Goal: Navigation & Orientation: Find specific page/section

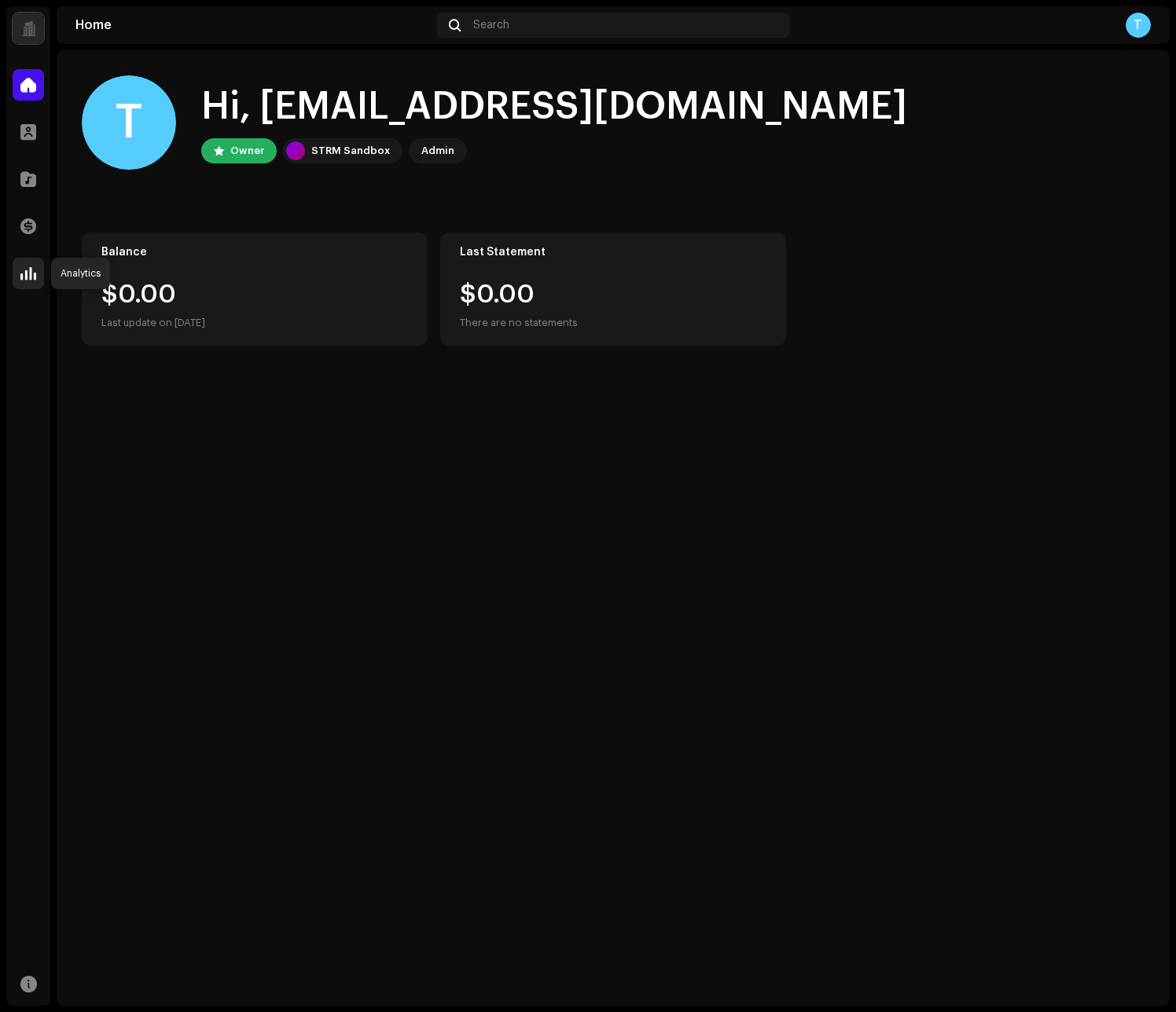
click at [28, 272] on span at bounding box center [29, 273] width 16 height 13
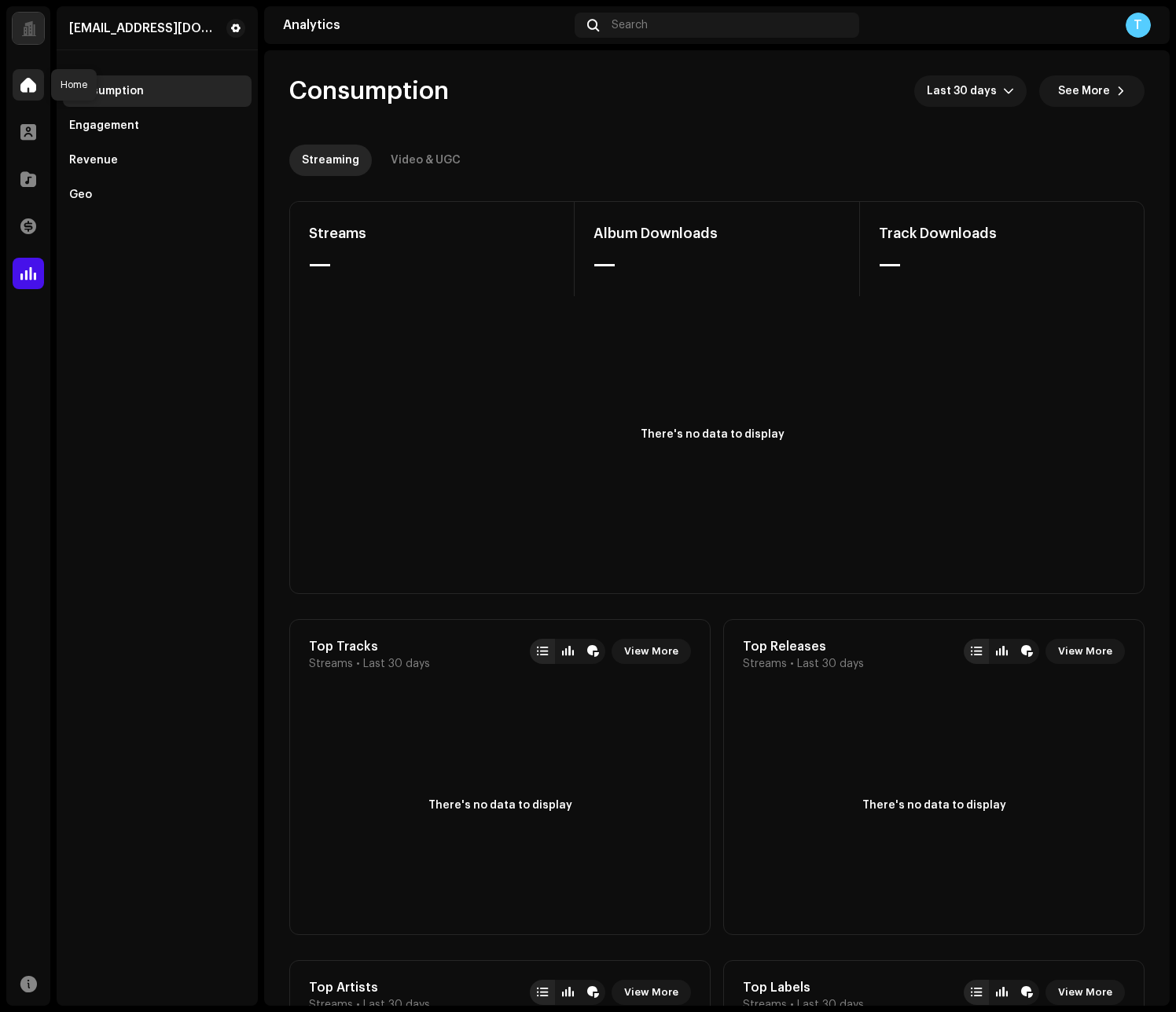
click at [26, 88] on span at bounding box center [29, 84] width 16 height 13
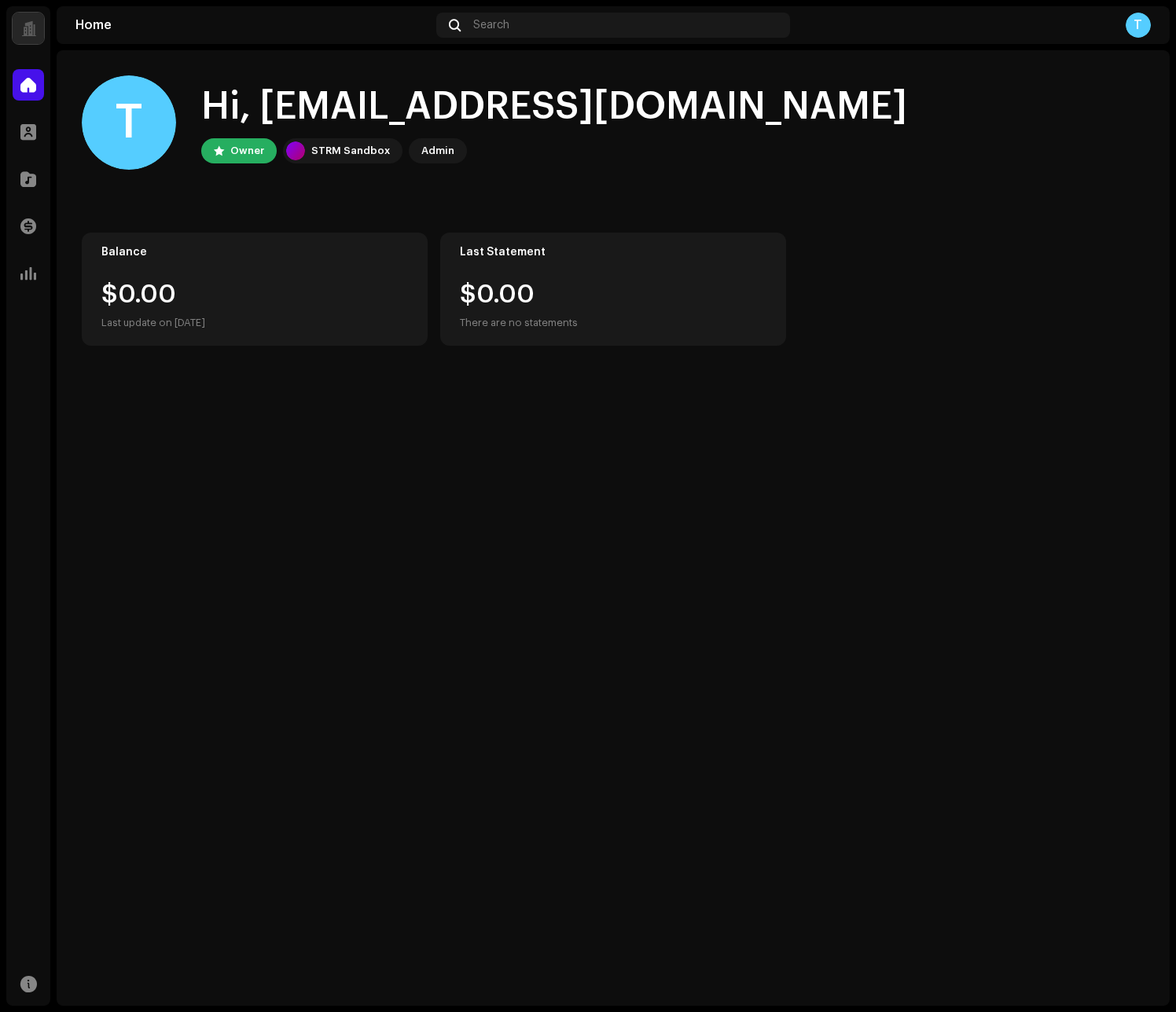
click at [24, 29] on div at bounding box center [28, 29] width 15 height 0
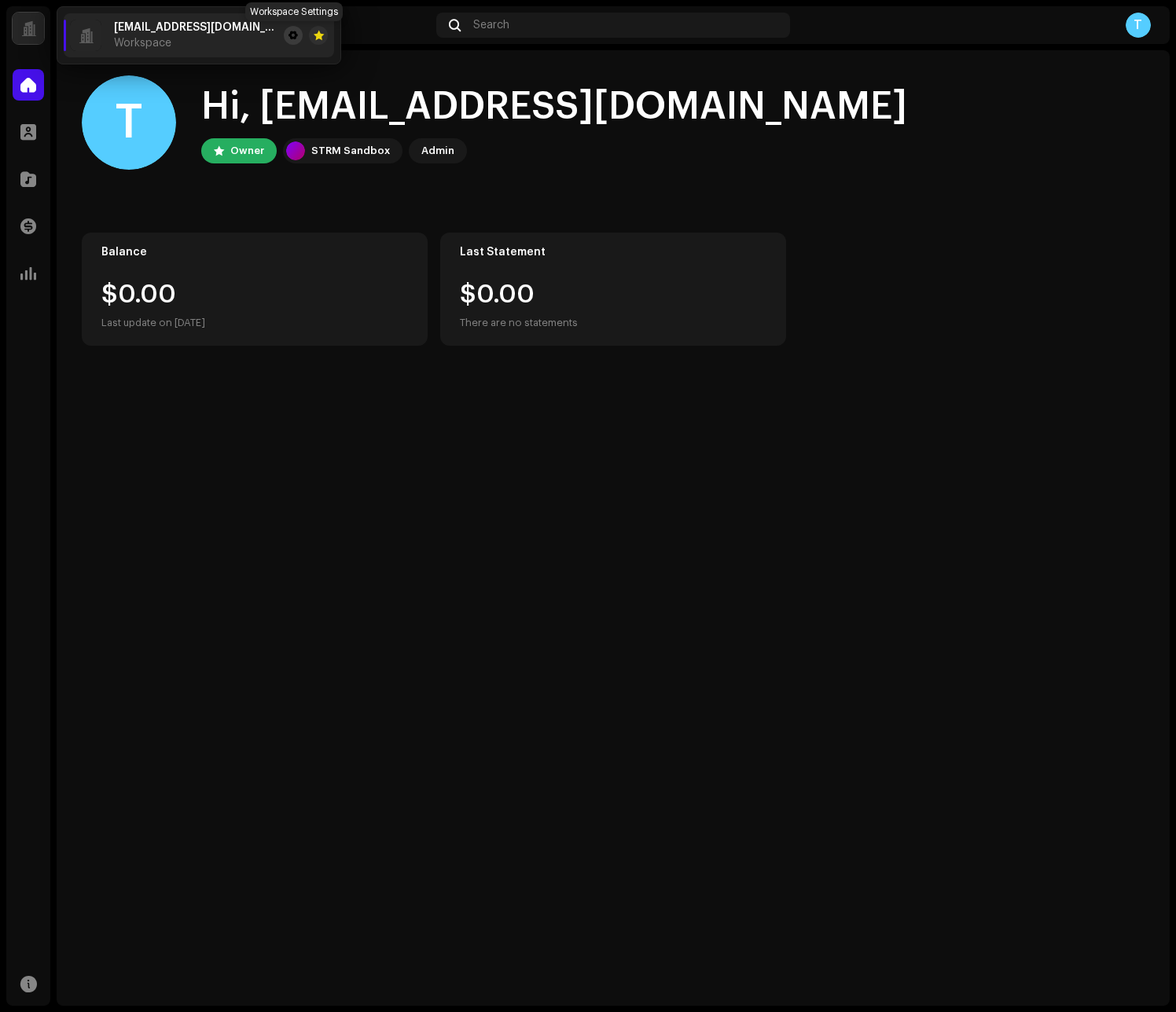
click at [290, 33] on span at bounding box center [294, 35] width 10 height 13
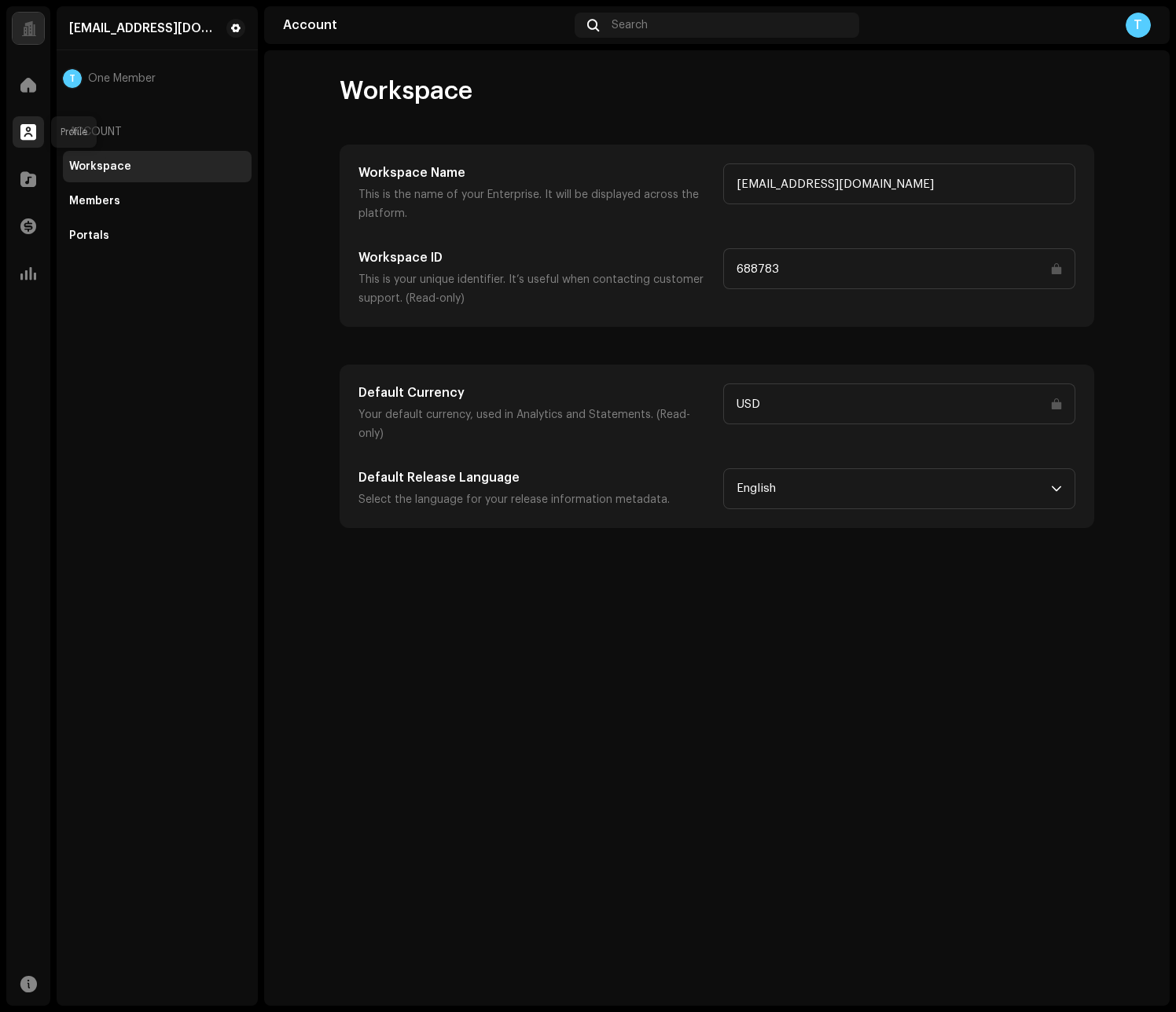
click at [32, 142] on div at bounding box center [29, 132] width 32 height 32
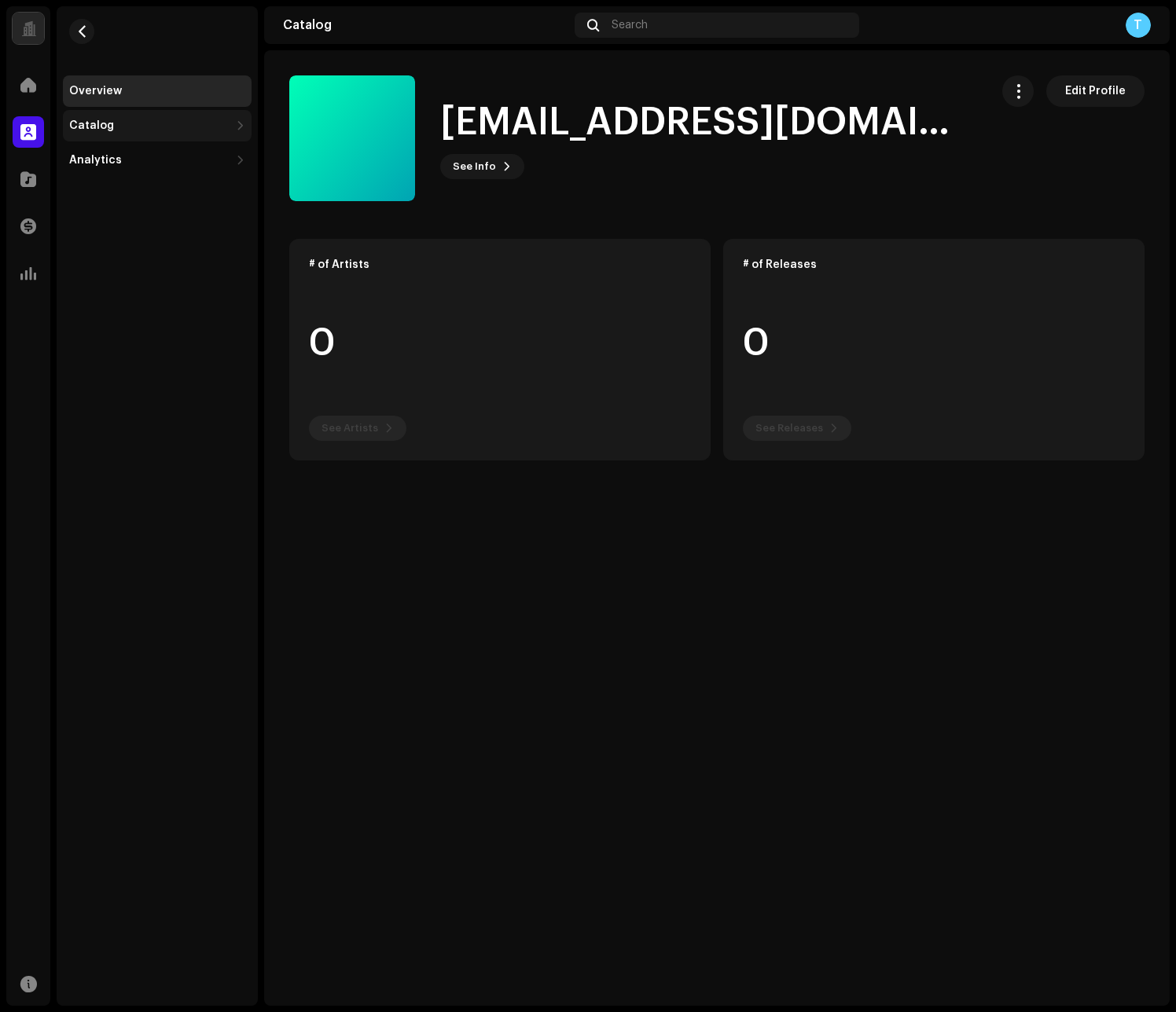
click at [130, 127] on div "Catalog" at bounding box center [150, 125] width 161 height 13
click at [107, 223] on div "Analytics" at bounding box center [95, 229] width 53 height 13
click at [29, 180] on span at bounding box center [29, 179] width 16 height 13
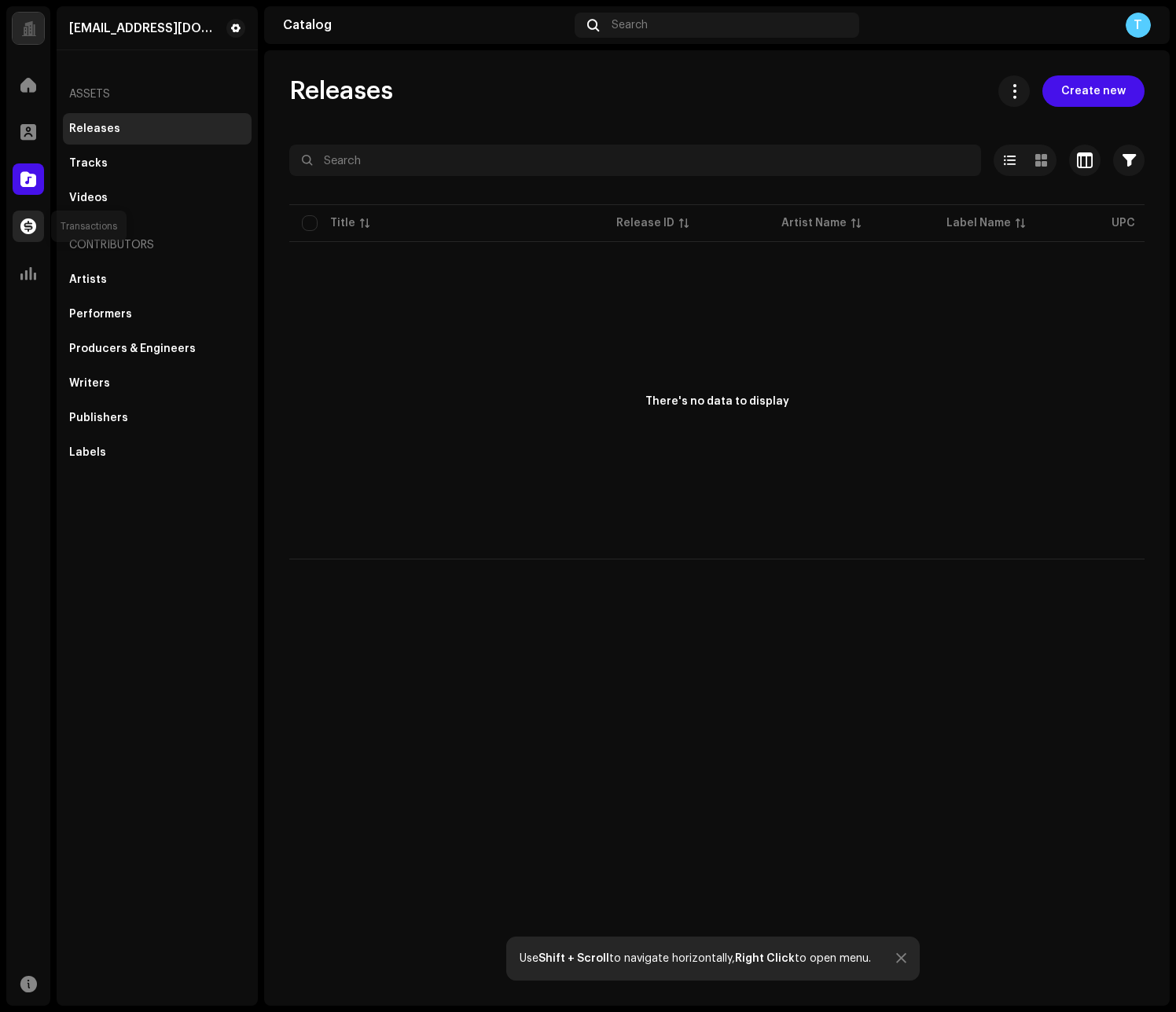
click at [32, 220] on span at bounding box center [29, 226] width 16 height 13
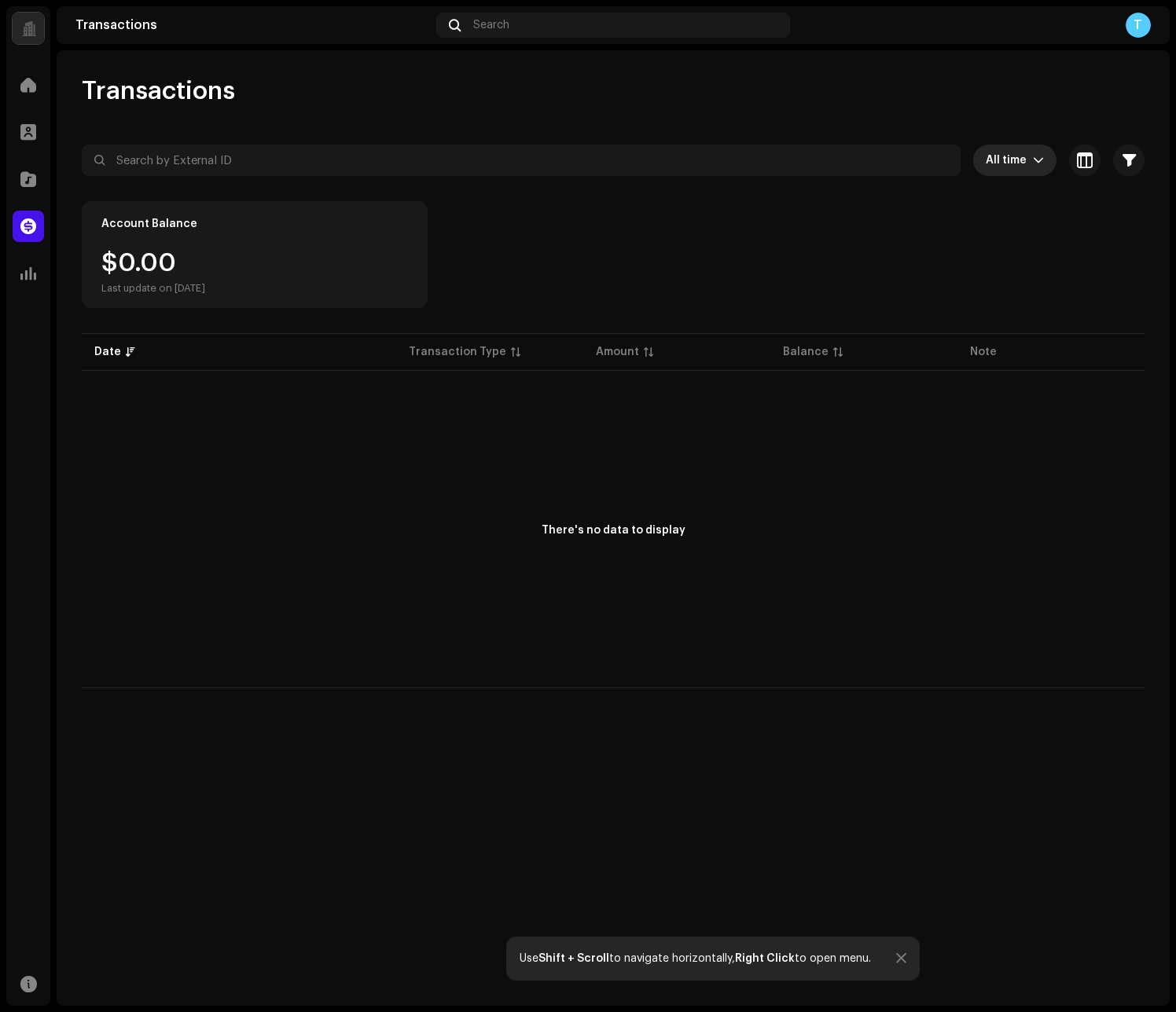
click at [1030, 165] on span "All time" at bounding box center [1009, 161] width 48 height 32
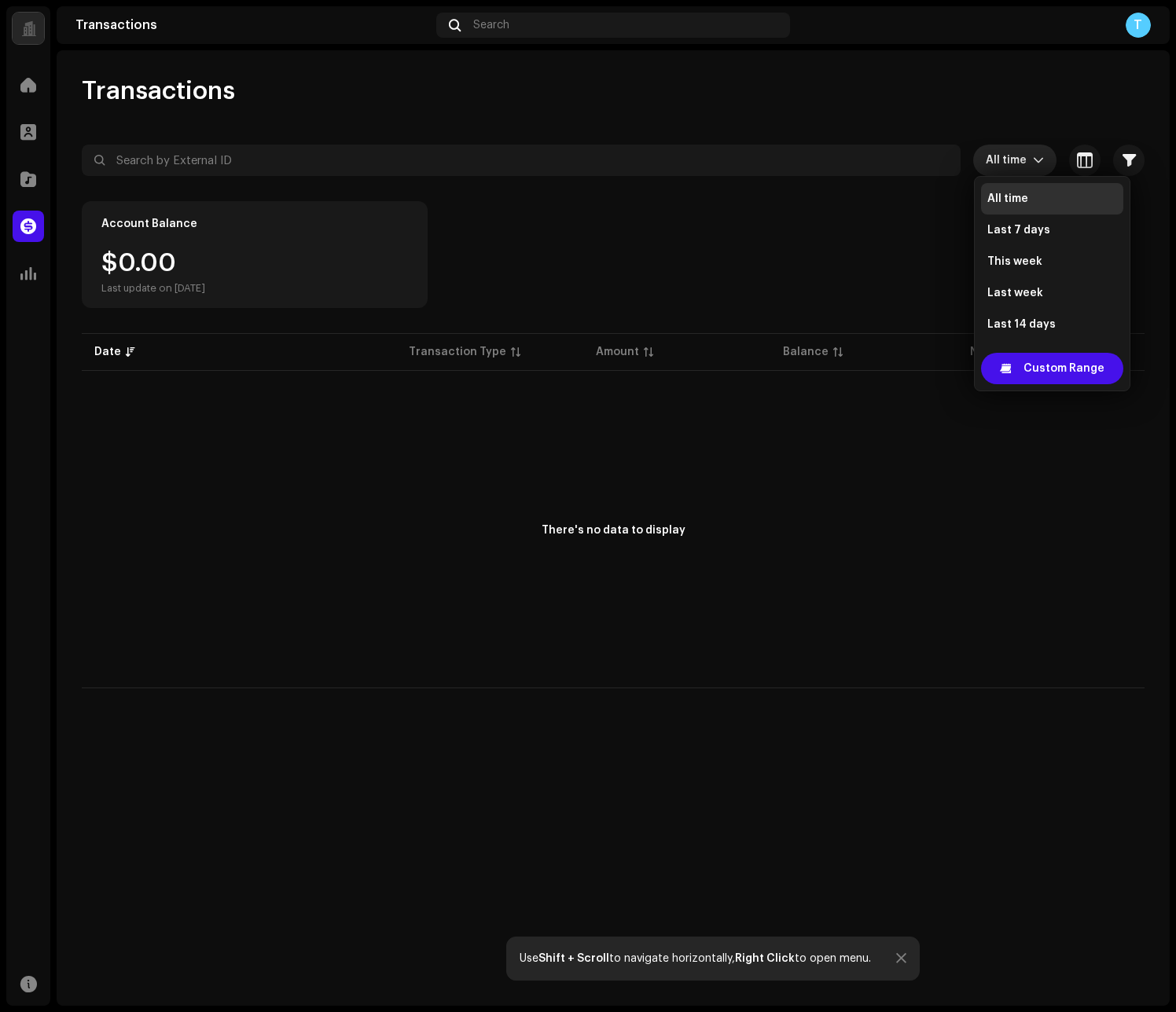
click at [1026, 164] on span "All time" at bounding box center [1009, 161] width 48 height 32
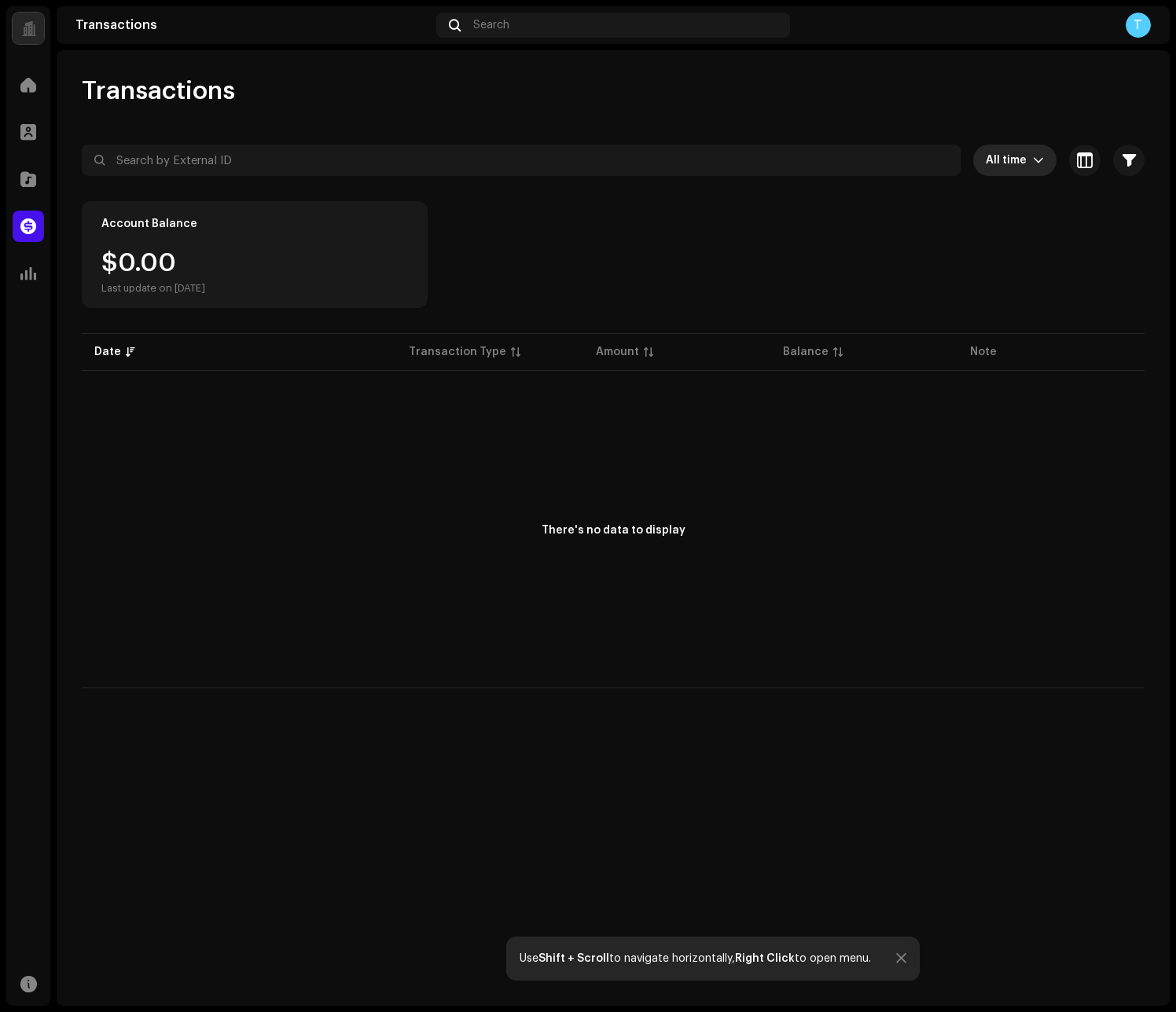
click at [1140, 34] on div "T" at bounding box center [1137, 25] width 25 height 25
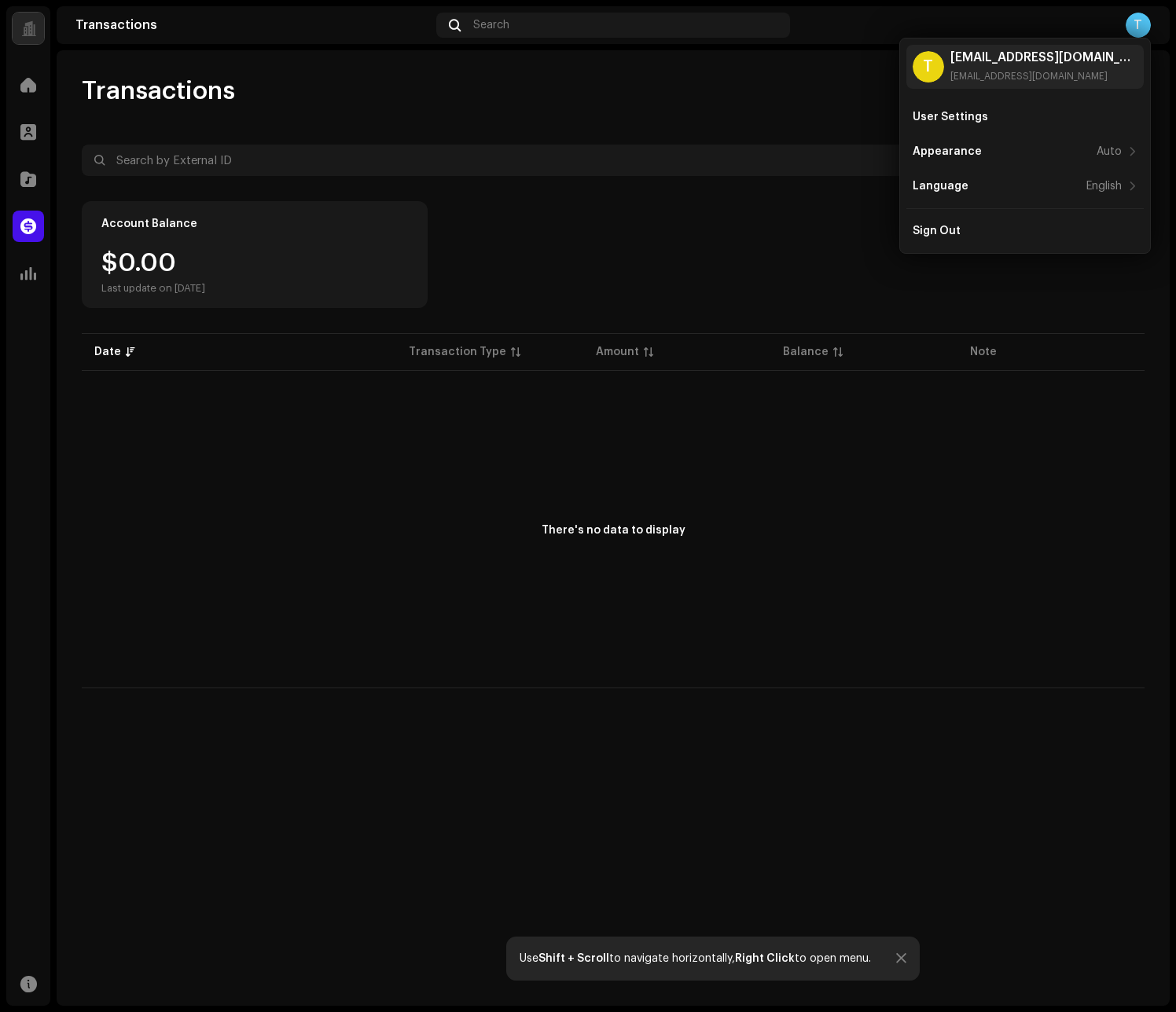
drag, startPoint x: 774, startPoint y: 109, endPoint x: 830, endPoint y: 4, distance: 119.0
click at [774, 108] on div "Transactions All time Selected 0 Select all Options Filters Types Statements Pa…" at bounding box center [613, 382] width 1113 height 613
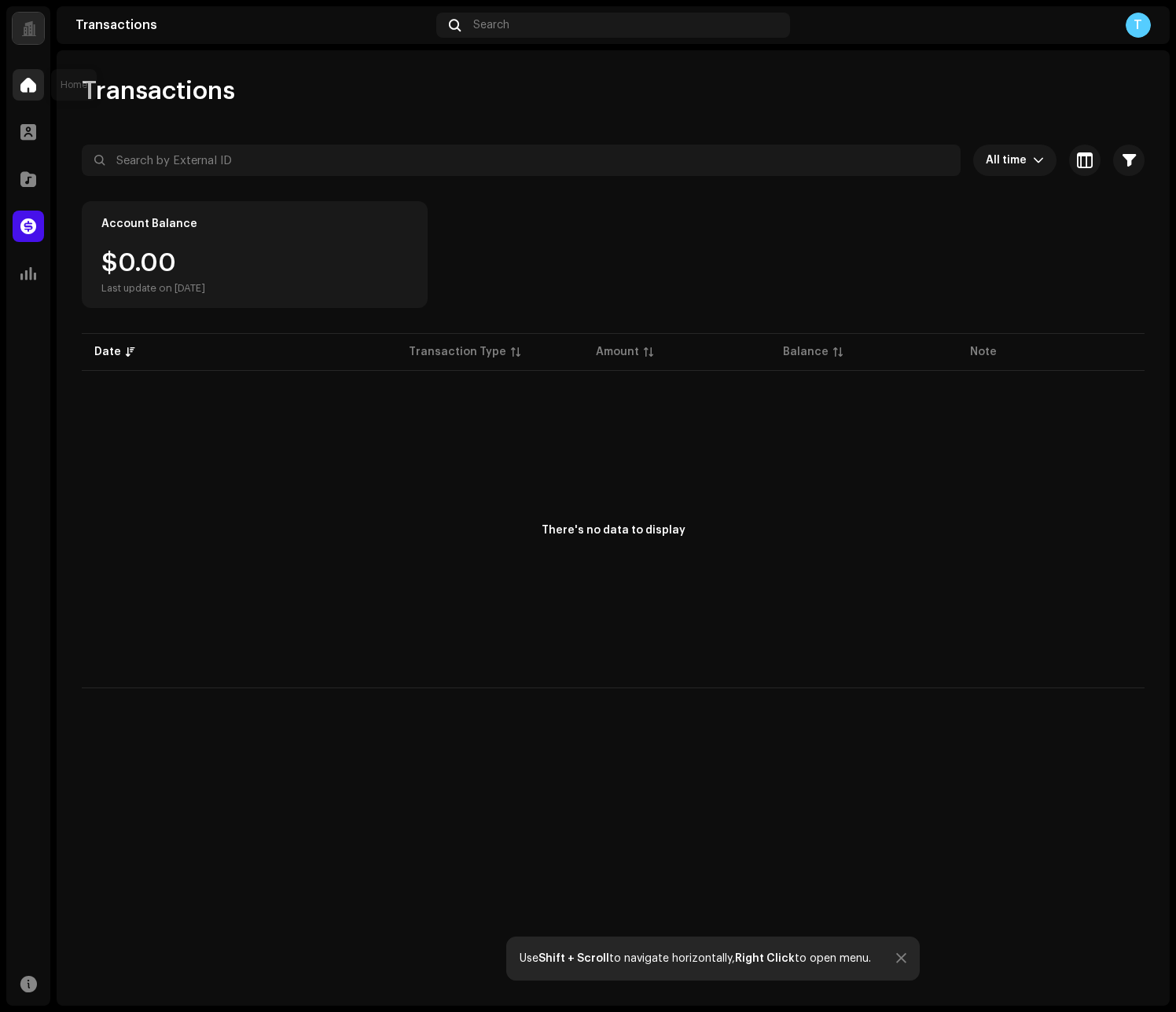
click at [19, 93] on div at bounding box center [29, 85] width 32 height 32
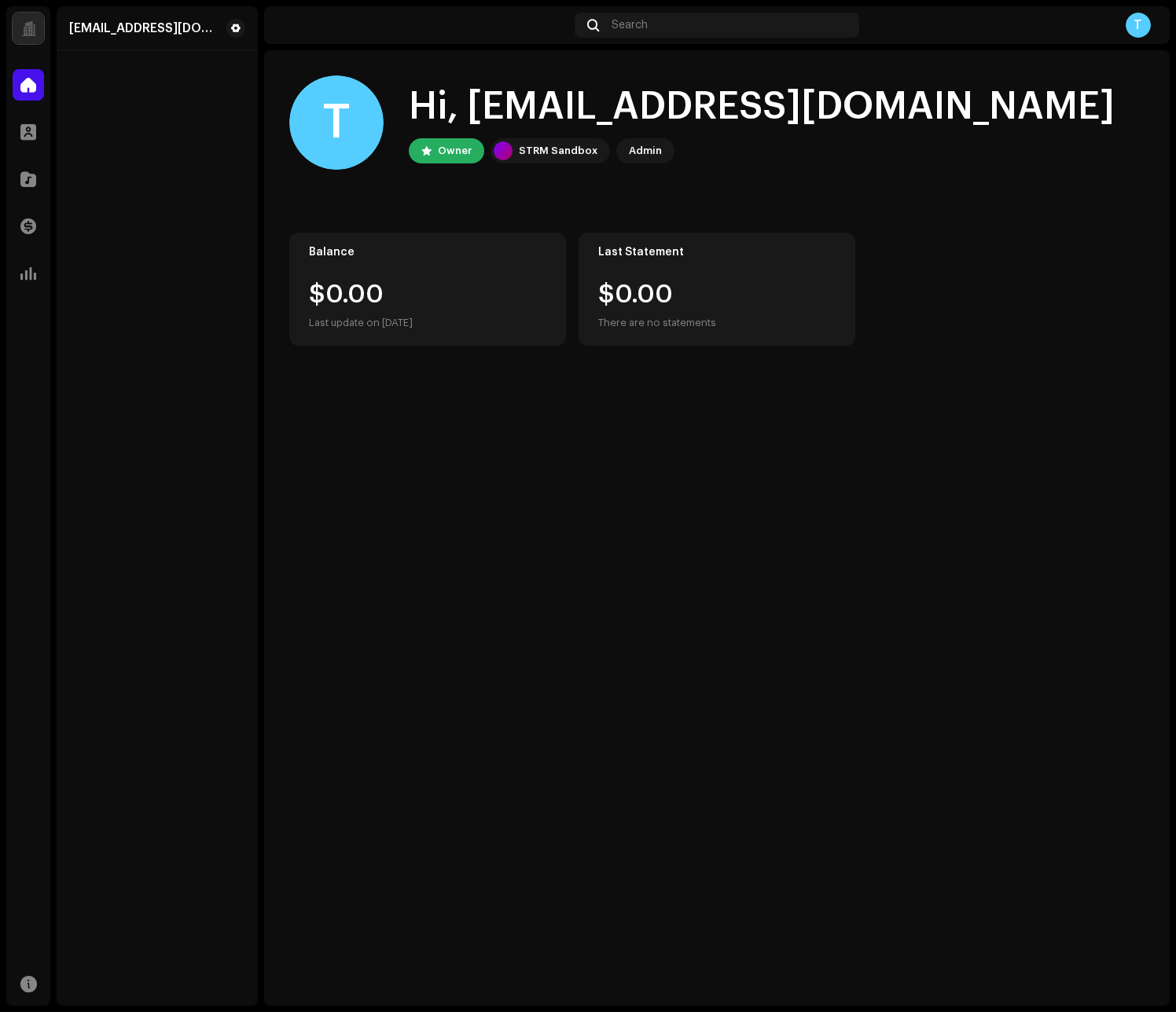
click at [1126, 29] on div "T" at bounding box center [1137, 25] width 25 height 25
